Goal: Task Accomplishment & Management: Use online tool/utility

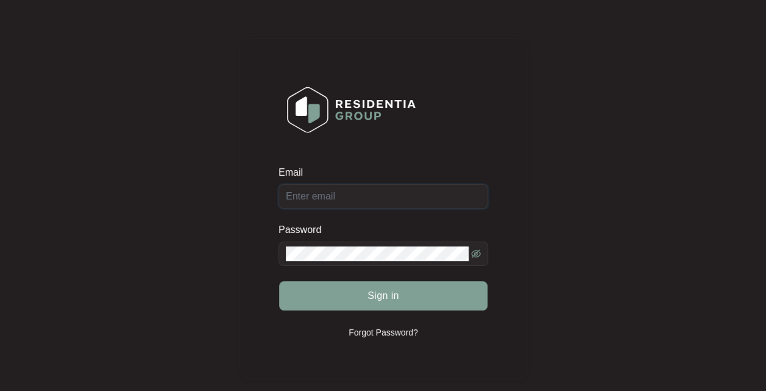
type input "[EMAIL_ADDRESS][DOMAIN_NAME]"
click at [377, 296] on span "Sign in" at bounding box center [384, 295] width 32 height 15
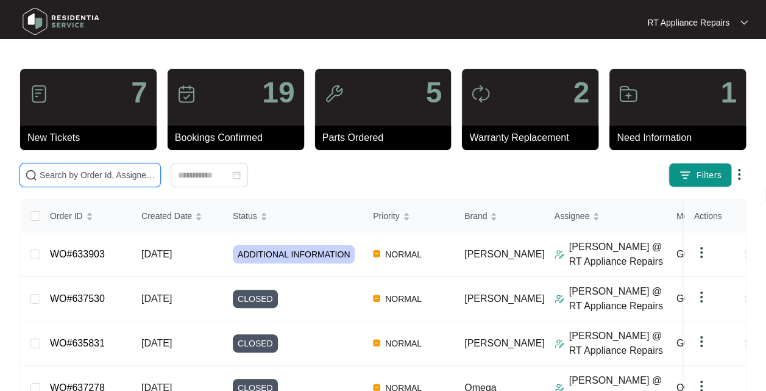
click at [105, 176] on input "text" at bounding box center [98, 174] width 116 height 13
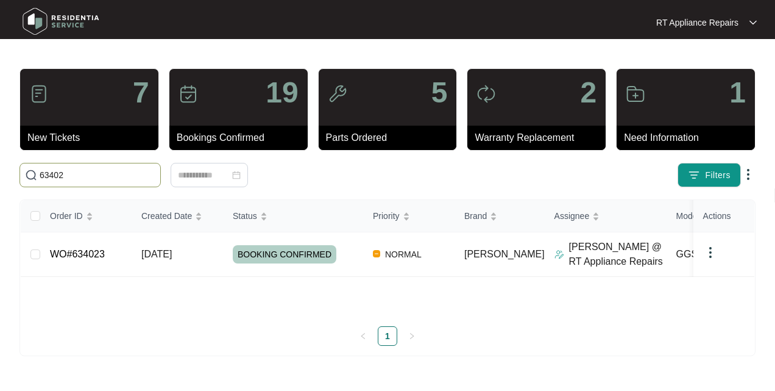
type input "634023"
click at [172, 252] on span "[DATE]" at bounding box center [156, 254] width 30 height 10
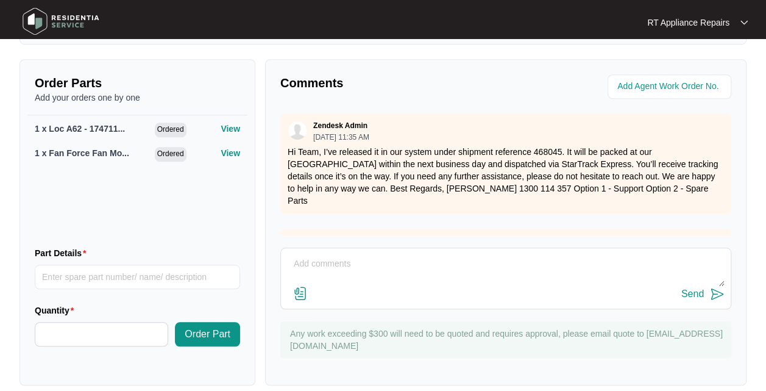
scroll to position [452, 0]
click at [386, 254] on textarea at bounding box center [506, 270] width 438 height 32
type textarea "Return to site and replaced fan motor and tested all ok."
click at [713, 287] on img at bounding box center [717, 293] width 15 height 15
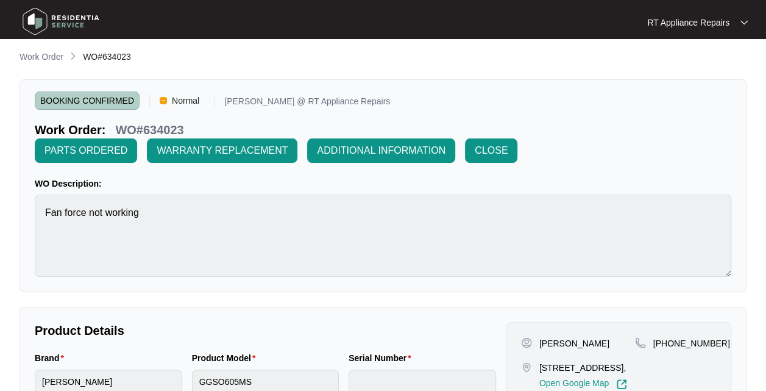
scroll to position [0, 0]
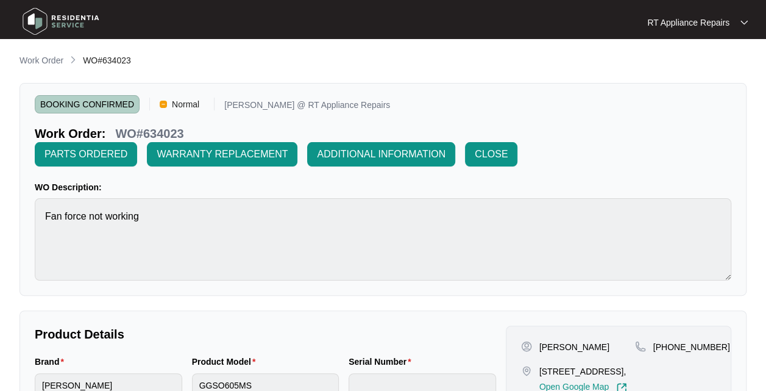
click at [495, 151] on span "CLOSE" at bounding box center [491, 154] width 33 height 15
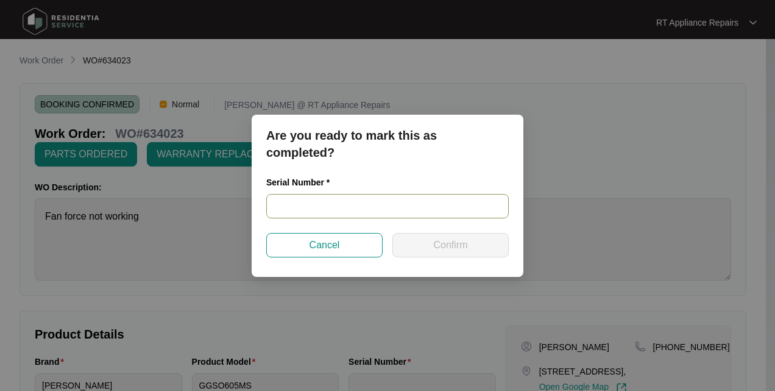
click at [338, 207] on input "text" at bounding box center [387, 206] width 243 height 24
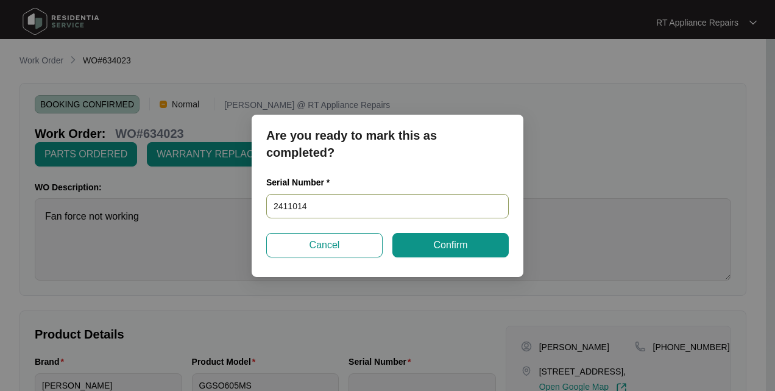
type input "24110146"
click at [457, 249] on span "Confirm" at bounding box center [450, 245] width 34 height 15
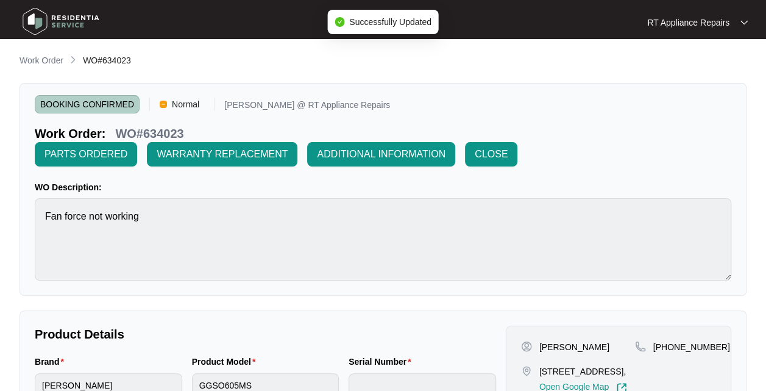
type input "24110146"
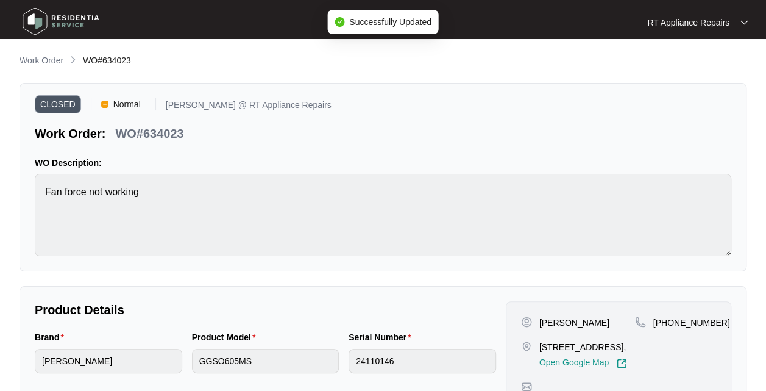
click at [737, 23] on div "RT Appliance Repairs" at bounding box center [697, 22] width 101 height 12
click at [700, 68] on p "Log Out" at bounding box center [708, 65] width 62 height 12
